Goal: Task Accomplishment & Management: Manage account settings

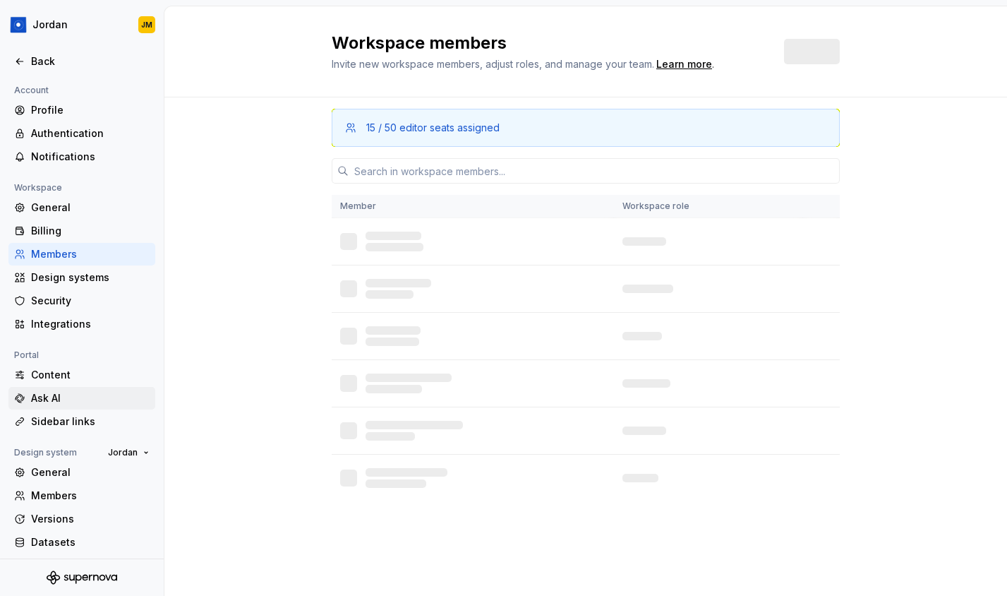
click at [95, 400] on div "Ask AI" at bounding box center [90, 398] width 119 height 14
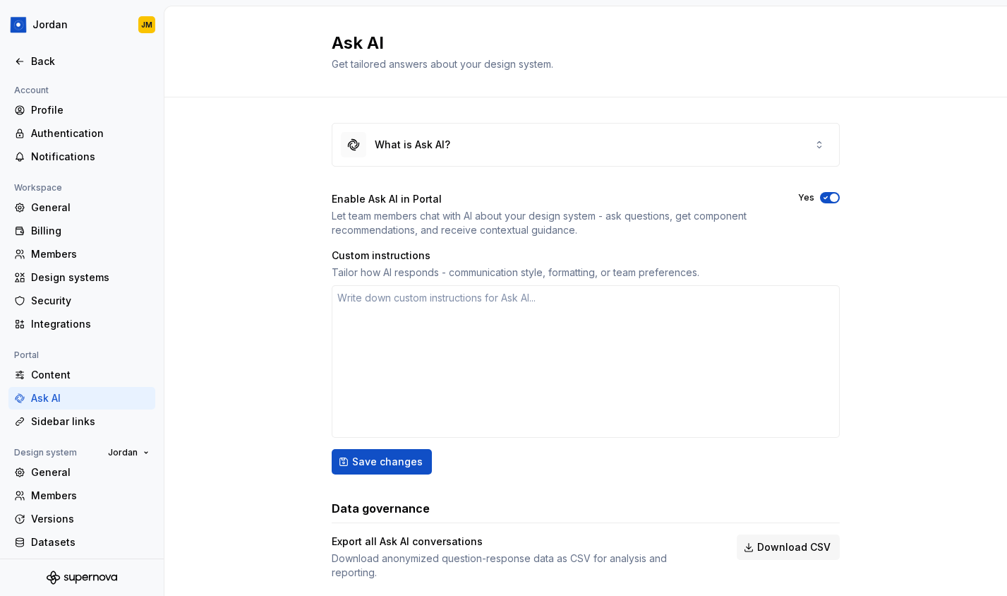
click at [91, 378] on div "Content" at bounding box center [90, 375] width 119 height 14
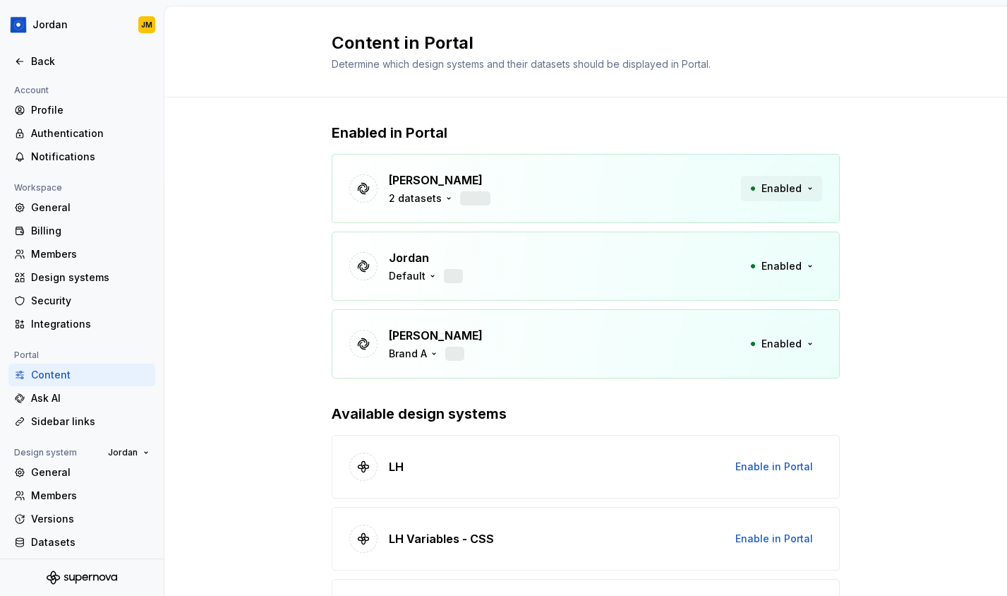
click at [812, 193] on button "Enabled" at bounding box center [781, 188] width 81 height 25
click at [418, 279] on div "Default" at bounding box center [407, 276] width 37 height 14
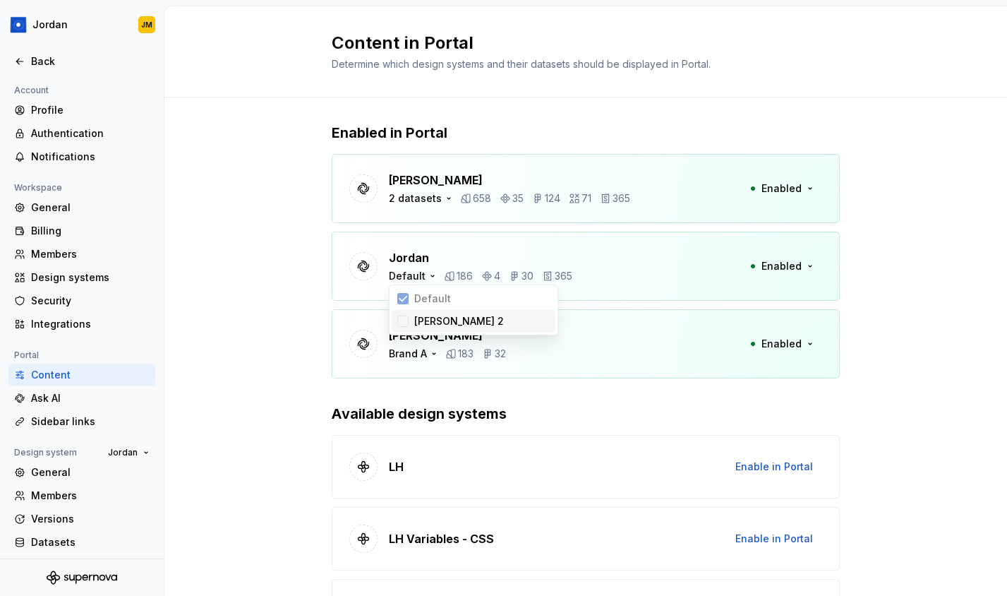
click at [409, 321] on div "Jordan Brand 2" at bounding box center [474, 321] width 164 height 23
click at [404, 322] on icon at bounding box center [402, 320] width 11 height 11
click at [61, 210] on div "General" at bounding box center [90, 207] width 119 height 14
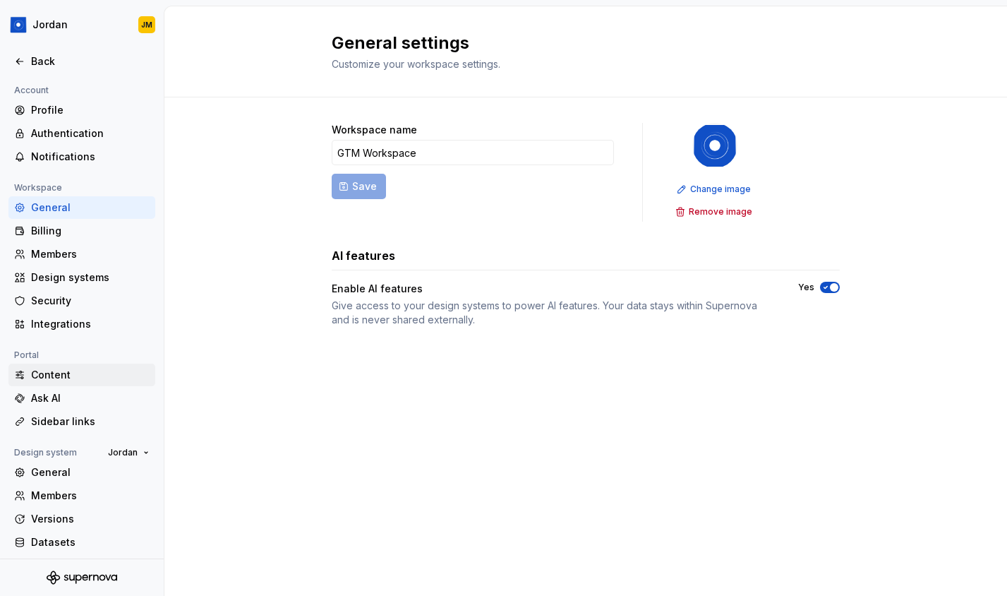
click at [56, 378] on div "Content" at bounding box center [90, 375] width 119 height 14
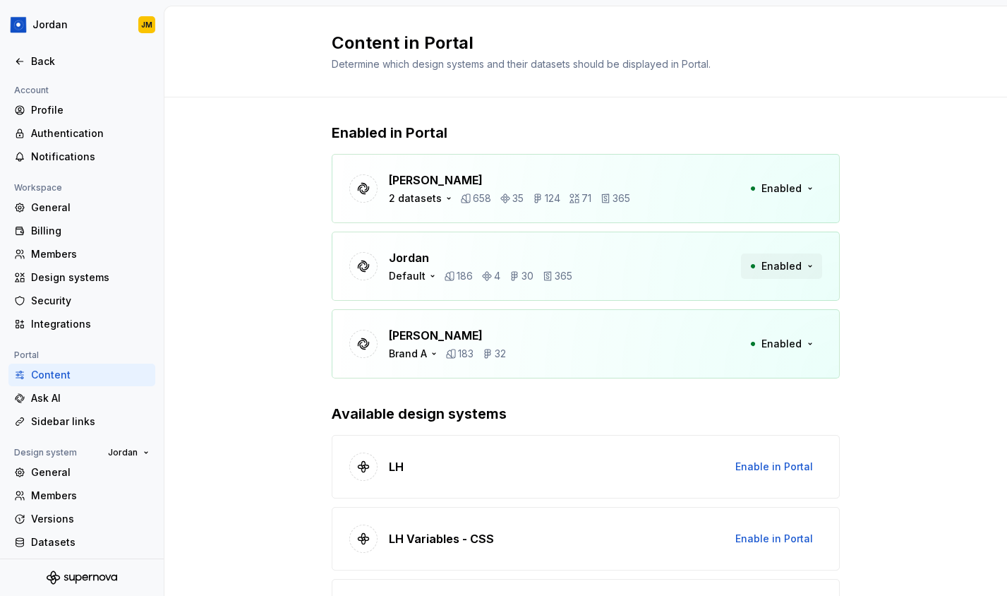
click at [790, 270] on span "Enabled" at bounding box center [782, 266] width 40 height 14
click at [666, 263] on div "Jordan Default 186 4 30 365 Enabled" at bounding box center [586, 265] width 508 height 69
click at [423, 277] on div "Default" at bounding box center [407, 276] width 37 height 14
click at [601, 258] on div "Jordan Default 186 4 30 365 Enabled" at bounding box center [586, 265] width 508 height 69
click at [421, 274] on div "Default" at bounding box center [407, 276] width 37 height 14
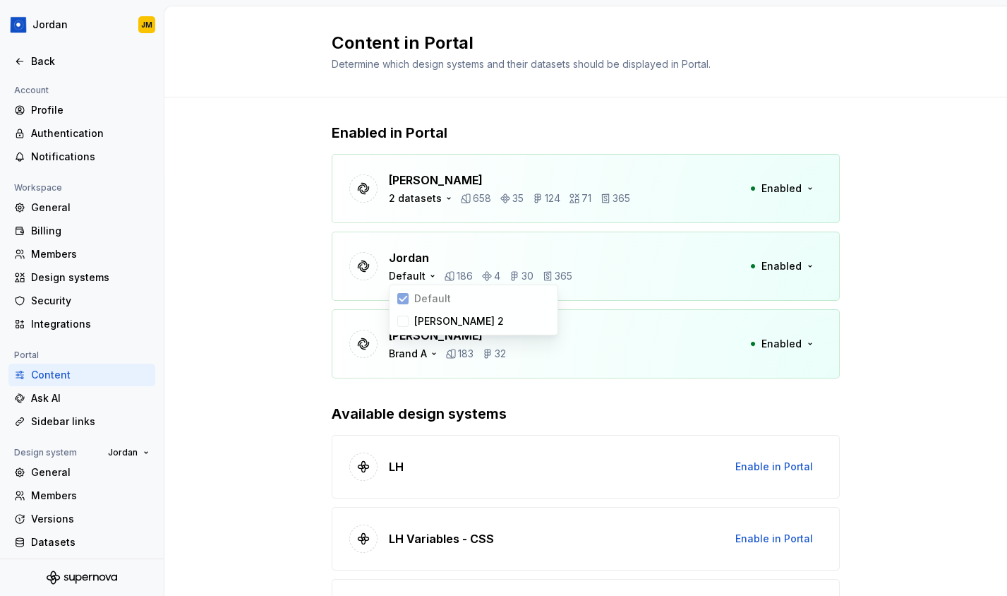
click at [475, 255] on p "Jordan" at bounding box center [480, 257] width 183 height 17
click at [423, 277] on div "Default" at bounding box center [413, 276] width 49 height 14
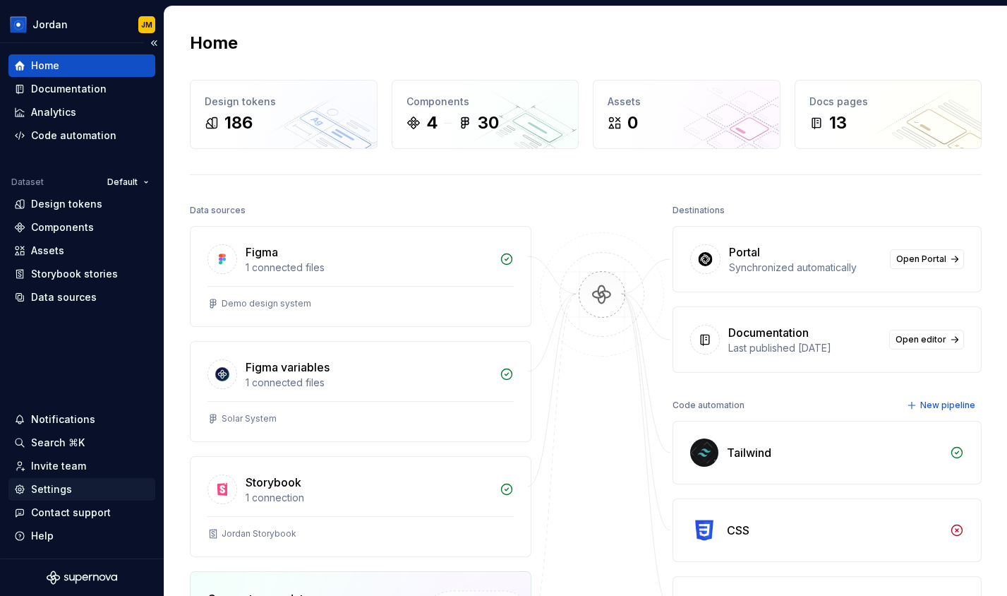
click at [54, 488] on div "Settings" at bounding box center [51, 489] width 41 height 14
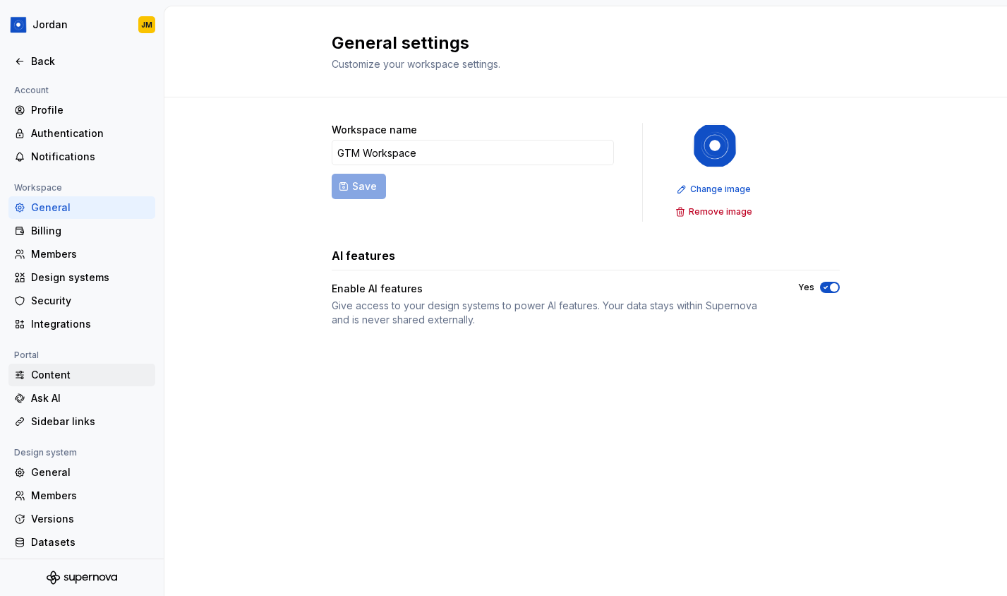
click at [52, 376] on div "Content" at bounding box center [90, 375] width 119 height 14
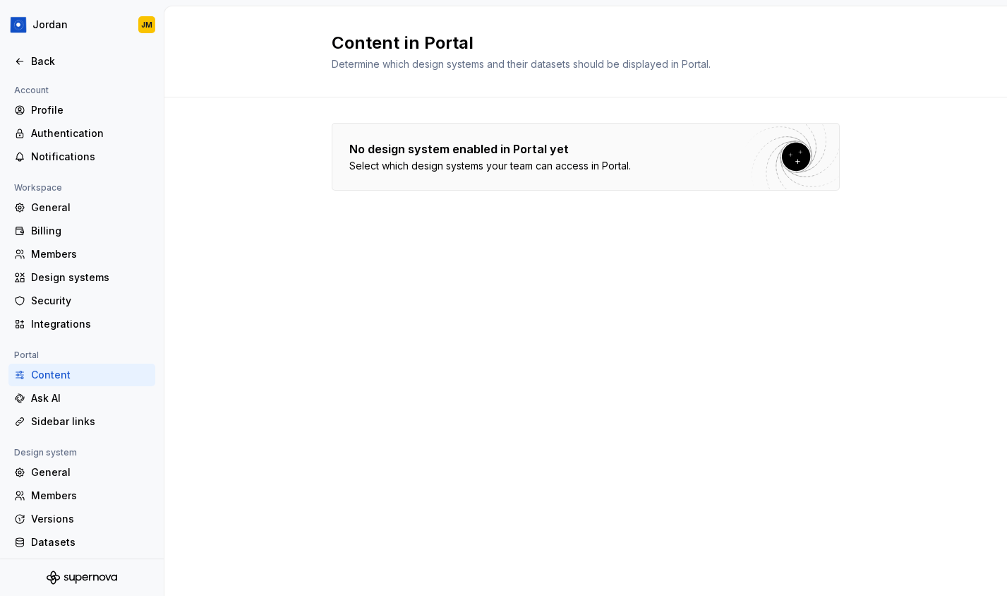
click at [71, 373] on div "Content" at bounding box center [90, 375] width 119 height 14
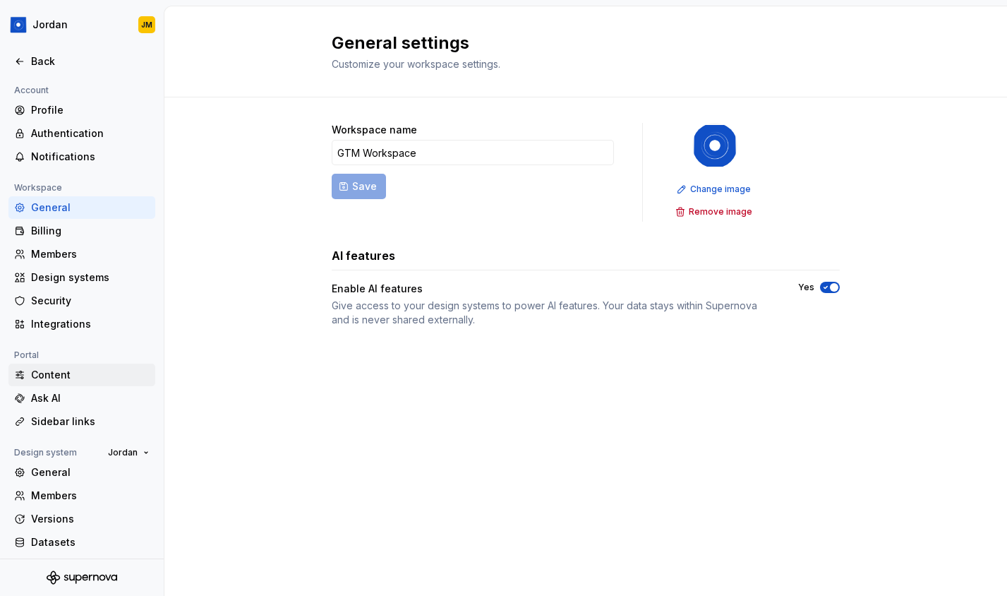
click at [93, 375] on div "Content" at bounding box center [90, 375] width 119 height 14
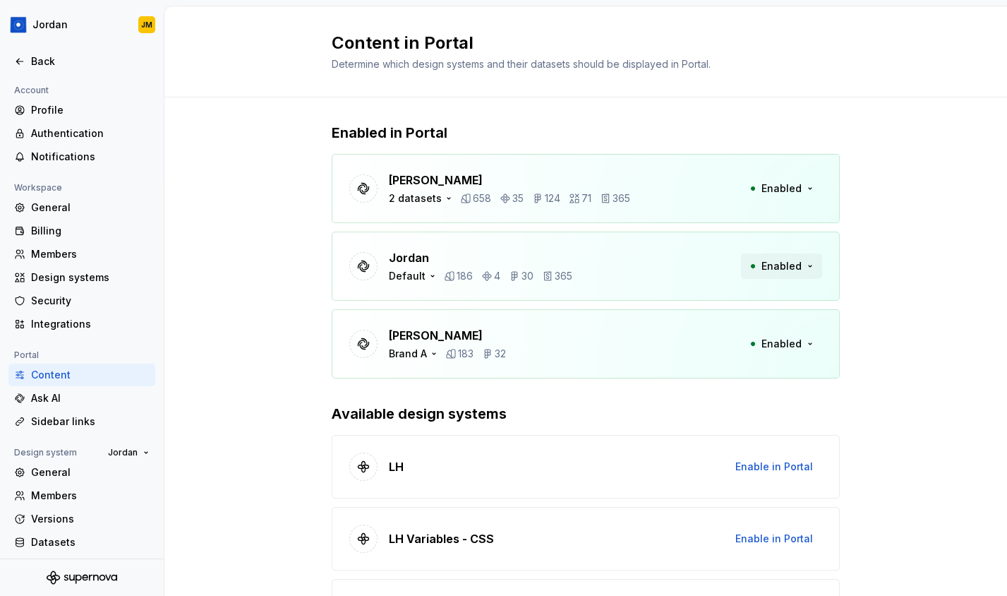
click at [793, 267] on span "Enabled" at bounding box center [782, 266] width 40 height 14
click at [416, 280] on div "Default" at bounding box center [407, 276] width 37 height 14
click at [404, 318] on div at bounding box center [402, 320] width 11 height 11
click at [407, 318] on icon at bounding box center [402, 320] width 11 height 11
click at [771, 265] on span "Enabled" at bounding box center [782, 266] width 40 height 14
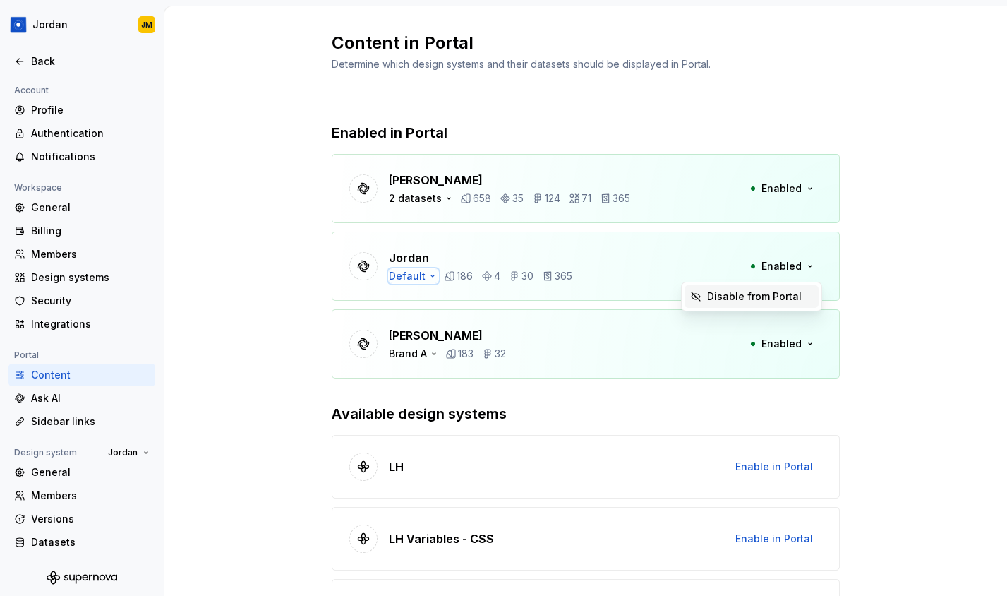
click at [416, 272] on div "Default" at bounding box center [407, 276] width 37 height 14
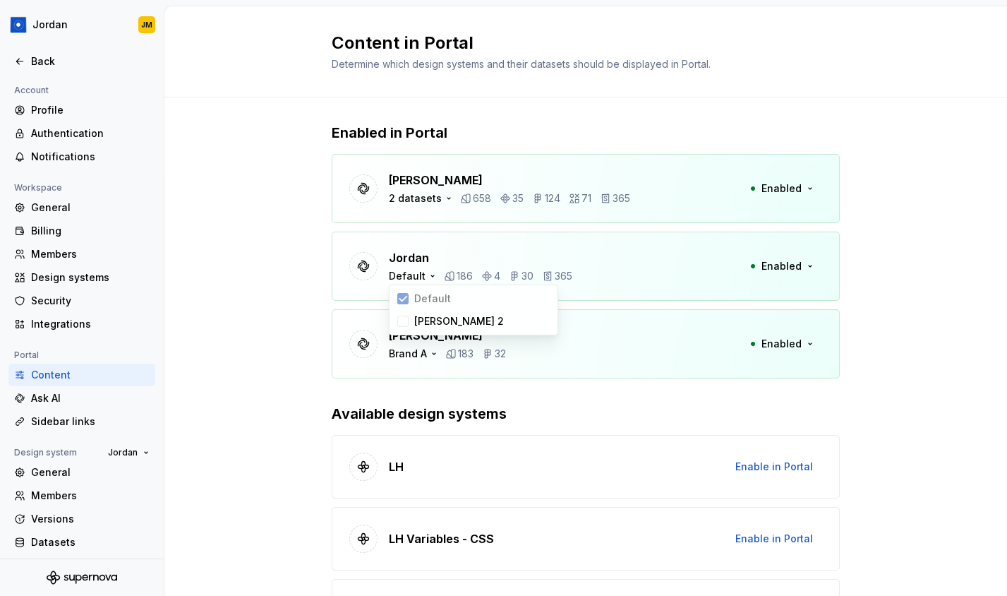
click at [335, 154] on div "Brandon 2 datasets 658 35 124 71 365 Enabled" at bounding box center [586, 188] width 508 height 69
click at [40, 65] on div "Back" at bounding box center [90, 61] width 119 height 14
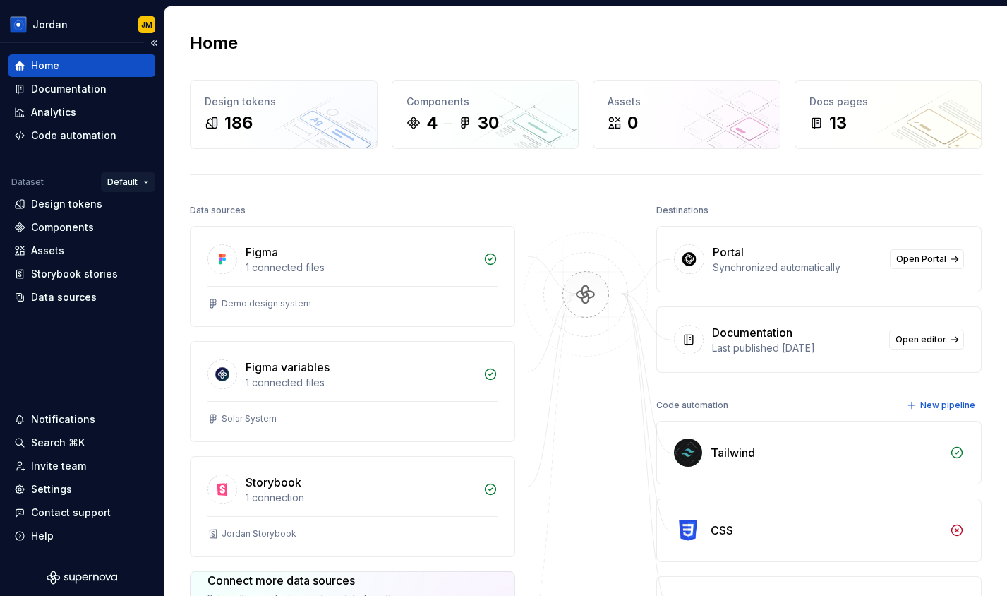
click at [118, 181] on html "Jordan JM Home Documentation Analytics Code automation Dataset Default Design t…" at bounding box center [503, 298] width 1007 height 596
click at [83, 24] on html "Jordan JM Home Documentation Analytics Code automation Dataset Default Design t…" at bounding box center [503, 298] width 1007 height 596
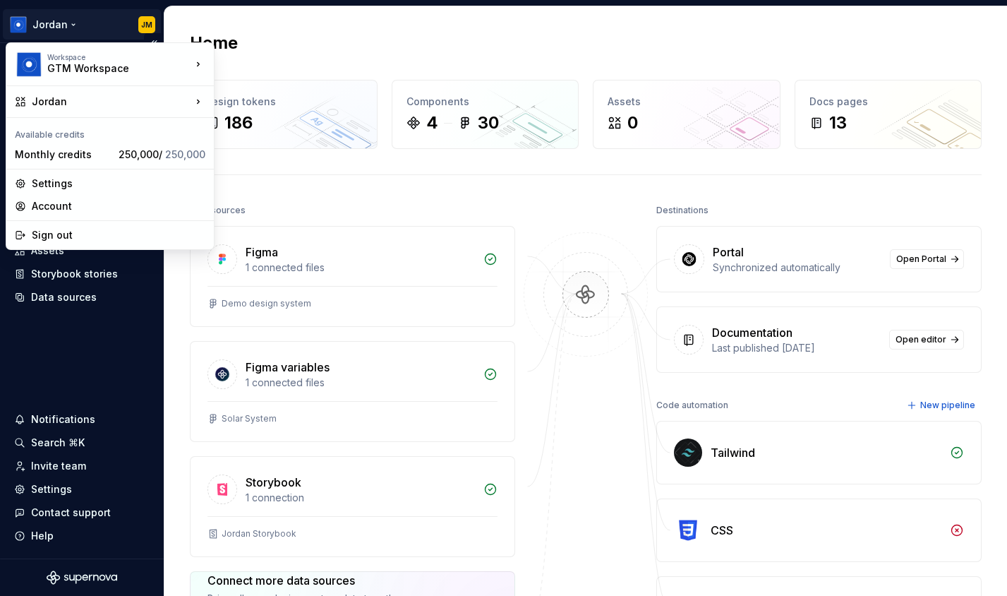
click at [66, 25] on html "Jordan JM Home Documentation Analytics Code automation Dataset Default Design t…" at bounding box center [503, 298] width 1007 height 596
